Goal: Check status: Check status

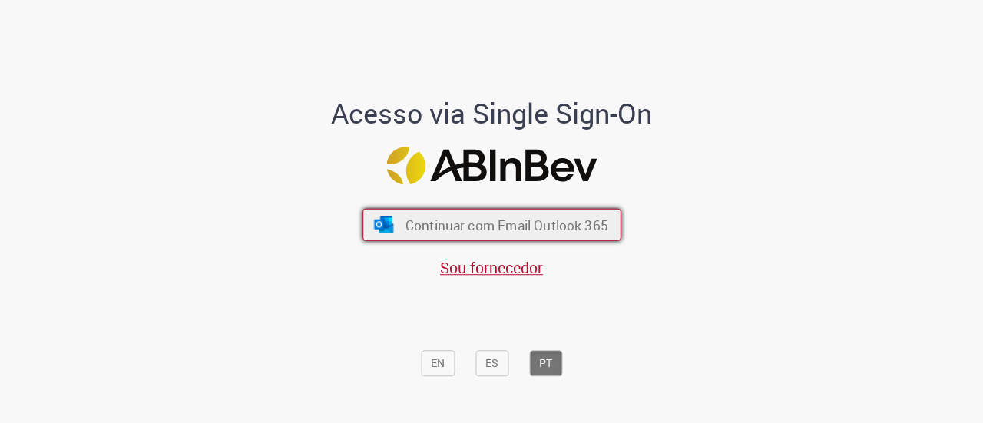
click at [452, 230] on span "Continuar com Email Outlook 365" at bounding box center [506, 225] width 203 height 18
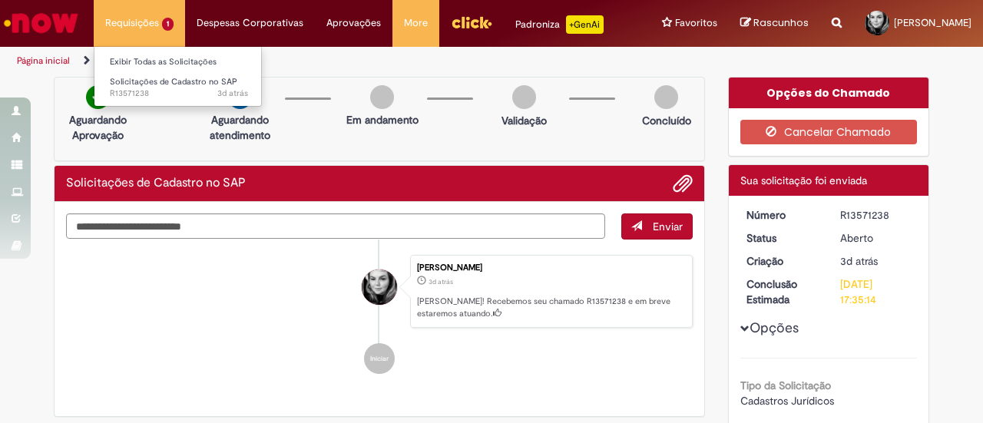
click at [141, 19] on li "Requisições 1 Exibir Todas as Solicitações Solicitações de Cadastro no SAP 3d a…" at bounding box center [139, 23] width 91 height 46
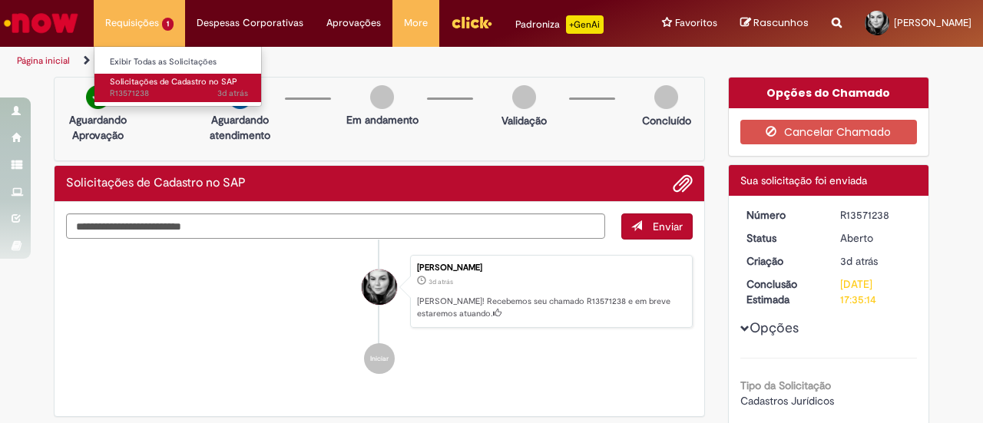
click at [143, 88] on span "3d atrás 3 dias atrás R13571238" at bounding box center [179, 94] width 138 height 12
click at [162, 85] on span "Solicitações de Cadastro no SAP" at bounding box center [174, 82] width 128 height 12
